Goal: Transaction & Acquisition: Book appointment/travel/reservation

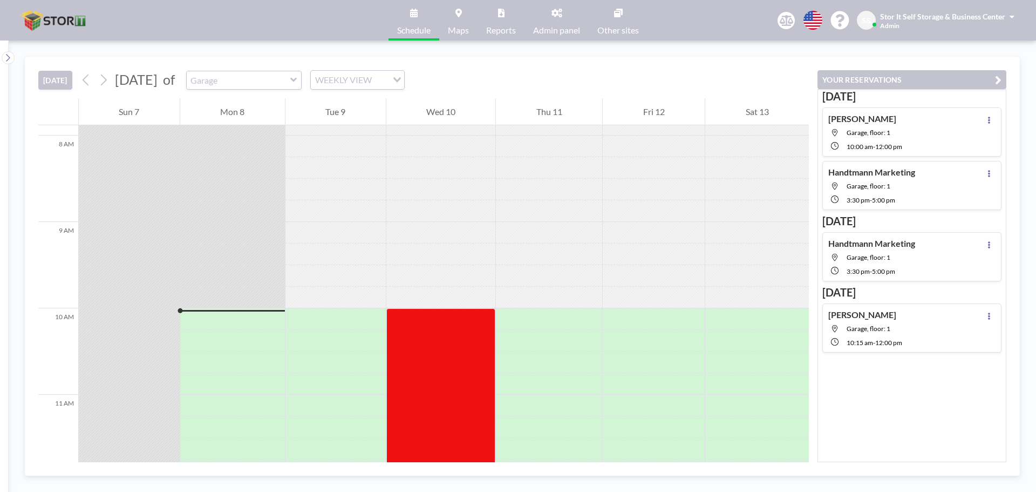
scroll to position [680, 0]
click at [206, 319] on div at bounding box center [232, 319] width 105 height 17
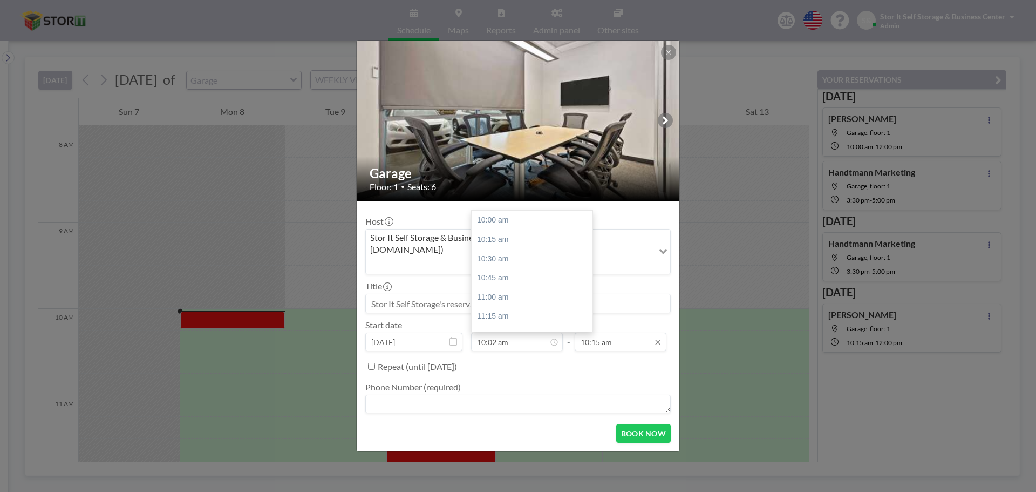
scroll to position [19, 0]
click at [595, 332] on input "10:15 am" at bounding box center [621, 341] width 92 height 18
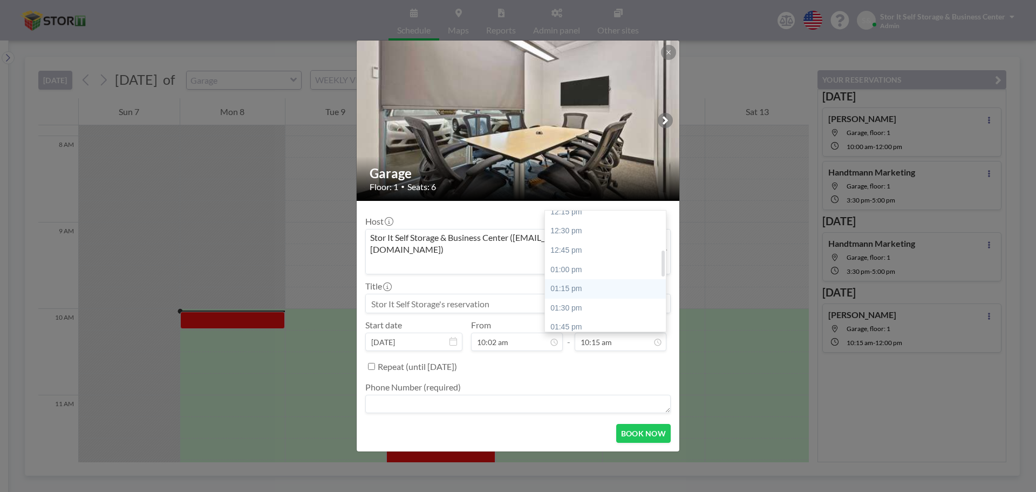
click at [607, 279] on div "01:15 pm" at bounding box center [608, 288] width 126 height 19
click at [603, 332] on input "01:15 pm" at bounding box center [621, 341] width 92 height 18
click at [592, 230] on div "01:30 pm" at bounding box center [608, 239] width 126 height 19
type input "01:30 pm"
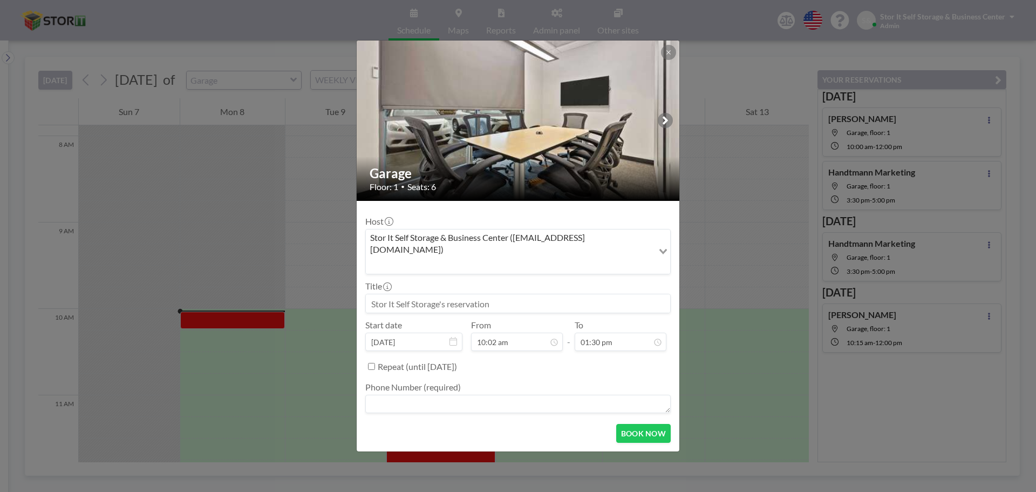
click at [442, 294] on input at bounding box center [518, 303] width 304 height 18
type input "S"
type input "[PERSON_NAME]"
click at [637, 424] on button "BOOK NOW" at bounding box center [643, 433] width 55 height 19
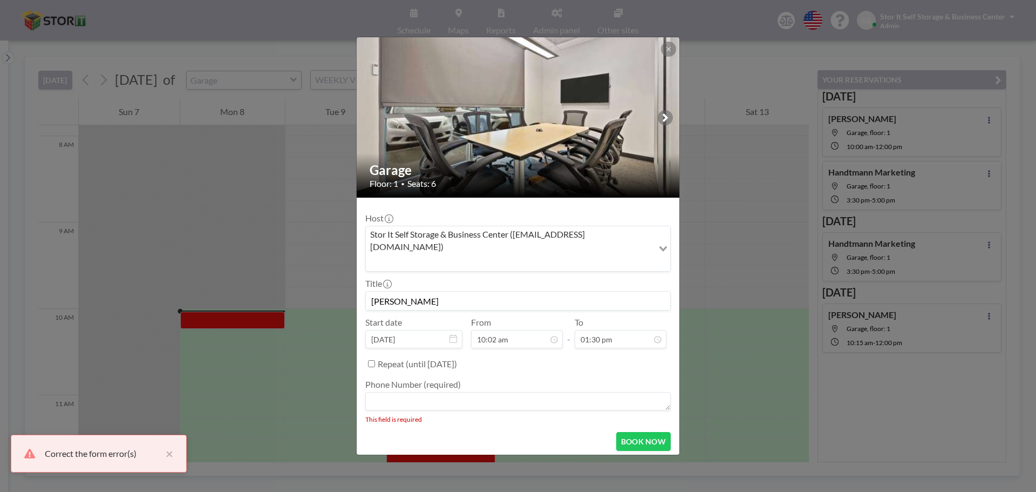
click at [516, 396] on div "Phone Number (required) This field is required" at bounding box center [517, 401] width 305 height 44
click at [516, 393] on textarea at bounding box center [517, 401] width 305 height 18
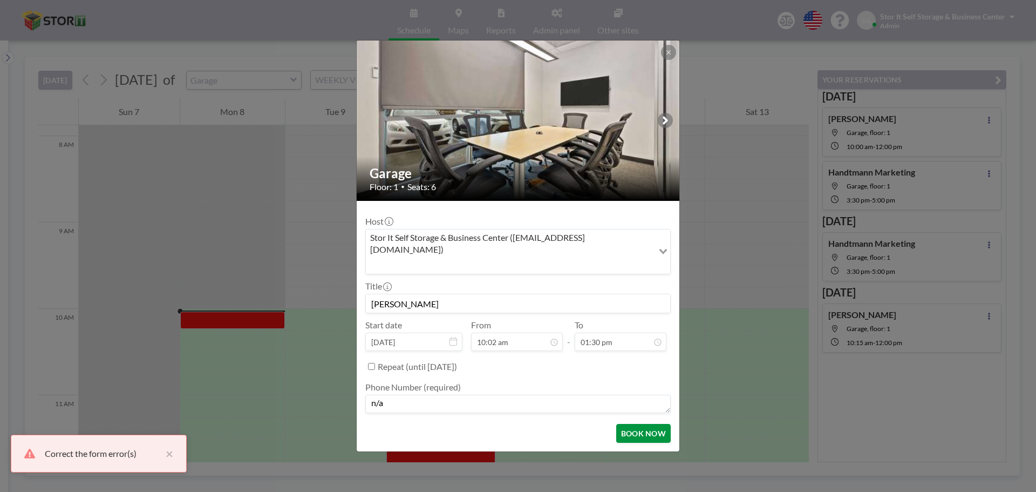
type textarea "n/a"
click at [635, 424] on button "BOOK NOW" at bounding box center [643, 433] width 55 height 19
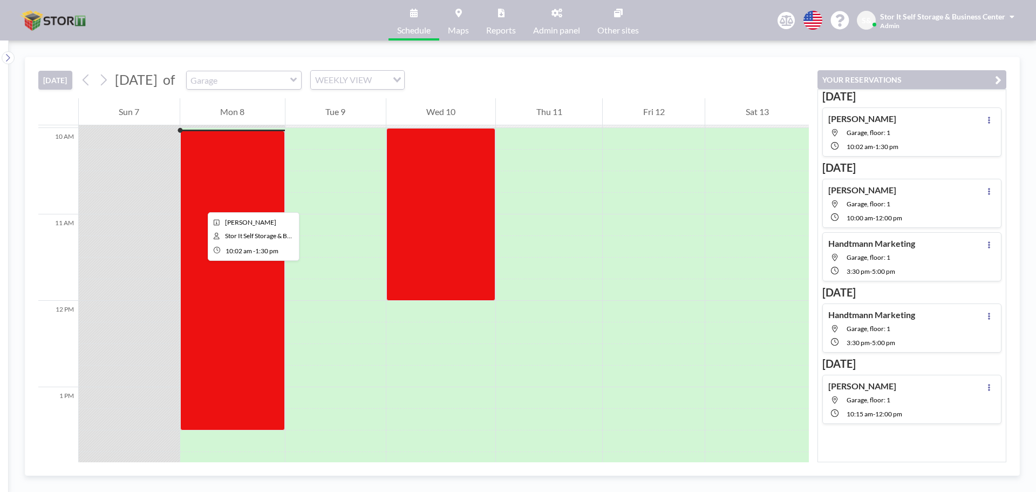
scroll to position [842, 0]
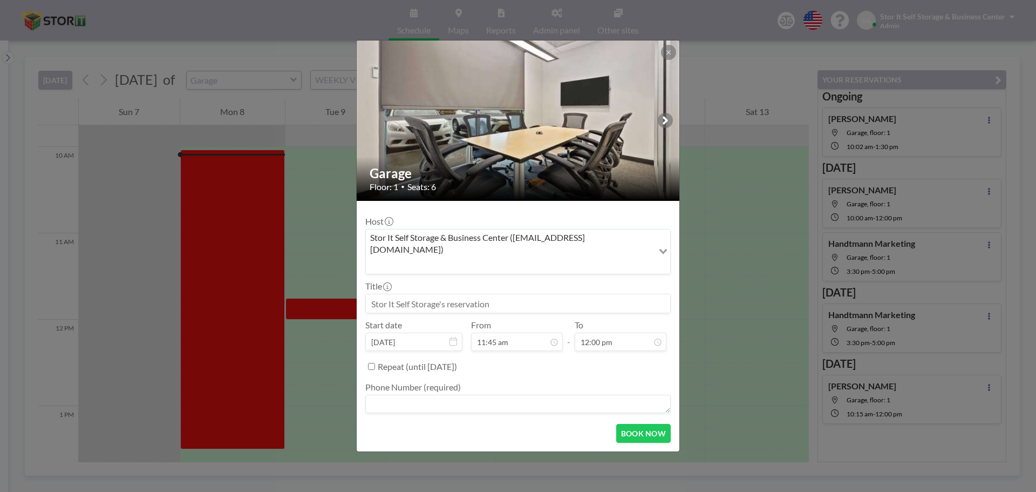
drag, startPoint x: 365, startPoint y: 299, endPoint x: 791, endPoint y: 71, distance: 483.1
click at [791, 71] on div "Garage Floor: 1 • Seats: 6 Host Stor It Self Storage & Business Center ([EMAIL_…" at bounding box center [518, 246] width 1036 height 492
